Goal: Register for event/course

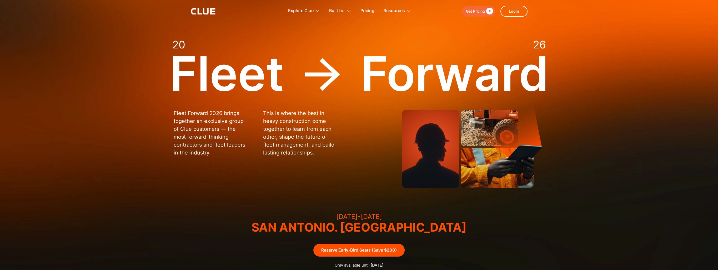
click at [81, 19] on header "Get Pricing  Explore Clue Solutions Tailored solutions for your construction e…" at bounding box center [359, 11] width 718 height 22
click at [35, 95] on img at bounding box center [359, 145] width 718 height 290
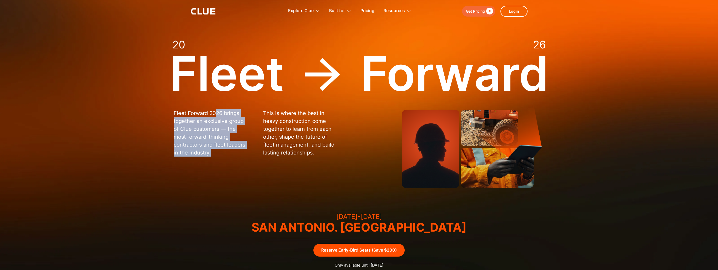
drag, startPoint x: 215, startPoint y: 110, endPoint x: 225, endPoint y: 159, distance: 49.4
click at [225, 159] on div "Fleet Forward 2026 brings together an exclusive group of Clue customers — the m…" at bounding box center [255, 135] width 163 height 53
drag, startPoint x: 225, startPoint y: 159, endPoint x: 194, endPoint y: 123, distance: 48.3
click at [194, 123] on p "Fleet Forward 2026 brings together an exclusive group of Clue customers — the m…" at bounding box center [211, 132] width 74 height 47
click at [227, 153] on p "Fleet Forward 2026 brings together an exclusive group of Clue customers — the m…" at bounding box center [211, 132] width 74 height 47
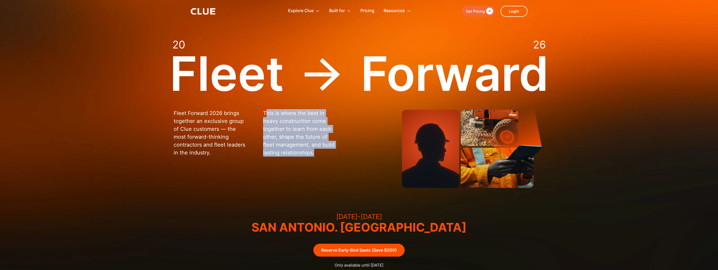
drag, startPoint x: 266, startPoint y: 112, endPoint x: 331, endPoint y: 156, distance: 79.0
click at [331, 156] on p "This is where the best in heavy construction come together to learn from each o…" at bounding box center [300, 132] width 74 height 47
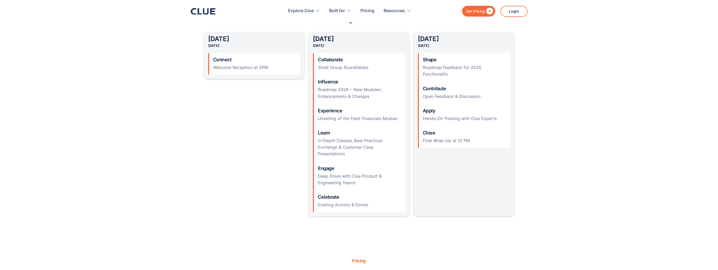
scroll to position [552, 0]
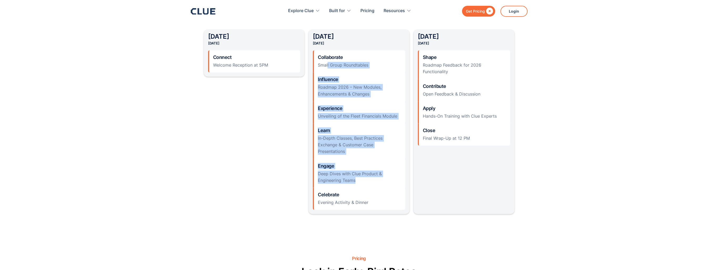
drag, startPoint x: 328, startPoint y: 67, endPoint x: 385, endPoint y: 184, distance: 130.1
click at [385, 184] on div "Collaborate Small Group Roundtables Influence Roadmap 2026 – New Modules, Enhan…" at bounding box center [359, 129] width 92 height 159
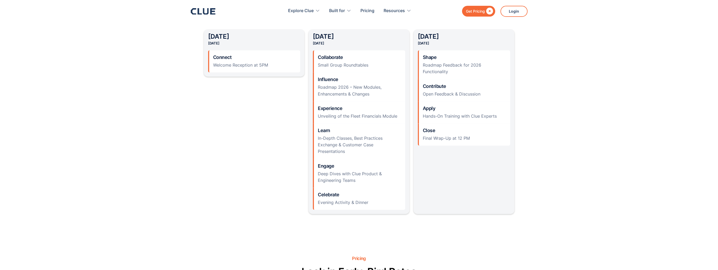
drag, startPoint x: 385, startPoint y: 184, endPoint x: 365, endPoint y: 194, distance: 23.3
click at [367, 194] on h4 "Celebrate" at bounding box center [359, 194] width 83 height 6
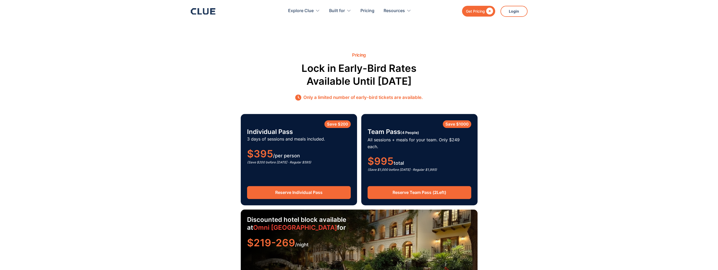
scroll to position [763, 0]
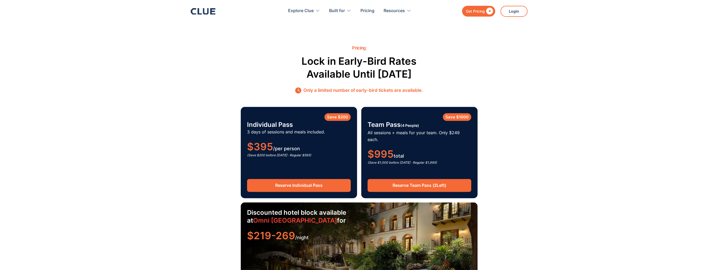
drag, startPoint x: 308, startPoint y: 58, endPoint x: 427, endPoint y: 70, distance: 119.5
click at [427, 70] on div "Pricing Lock in Early-Bird Rates Available Until [DATE] Only a limited number o…" at bounding box center [359, 176] width 310 height 262
drag, startPoint x: 427, startPoint y: 70, endPoint x: 277, endPoint y: 57, distance: 150.5
click at [277, 57] on div "Pricing Lock in Early-Bird Rates Available Until [DATE] Only a limited number o…" at bounding box center [359, 176] width 310 height 262
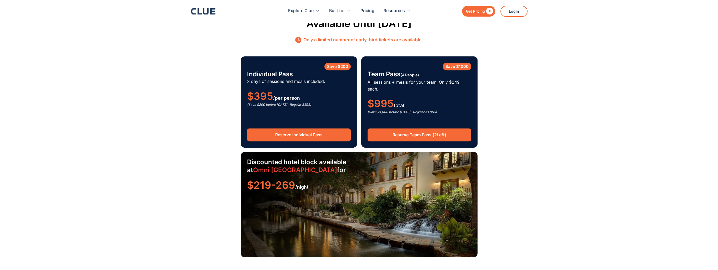
scroll to position [815, 0]
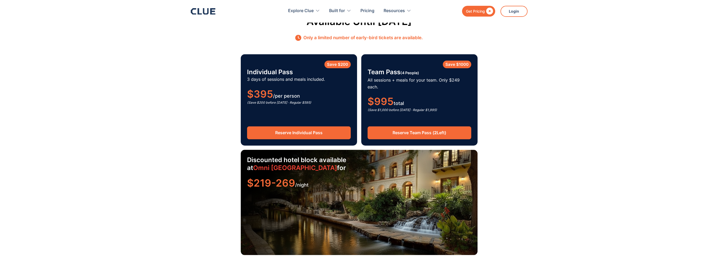
drag, startPoint x: 376, startPoint y: 80, endPoint x: 463, endPoint y: 85, distance: 87.7
click at [463, 85] on div "Save $1000 Team Pass (4 People) All sessions + meals for your team. Only $249 e…" at bounding box center [419, 86] width 104 height 53
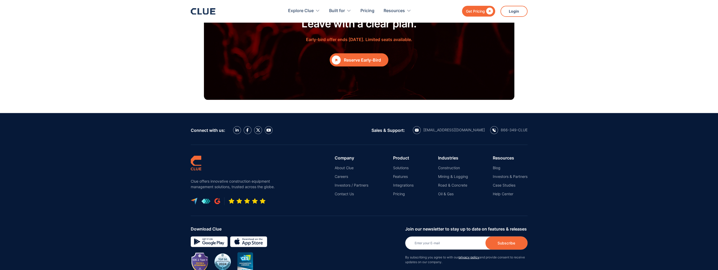
scroll to position [1982, 0]
